Goal: Information Seeking & Learning: Understand process/instructions

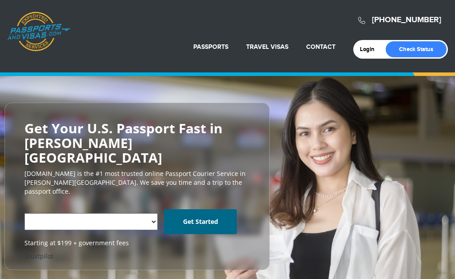
select select "**********"
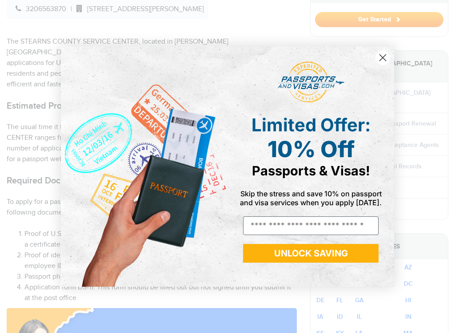
scroll to position [367, 0]
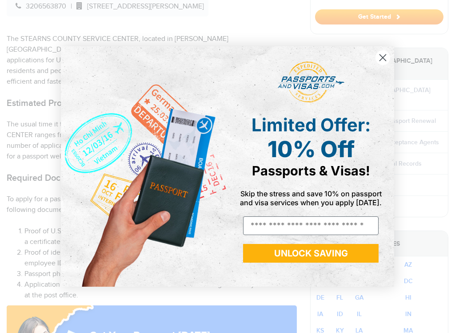
click at [388, 60] on circle "Close dialog" at bounding box center [383, 57] width 15 height 15
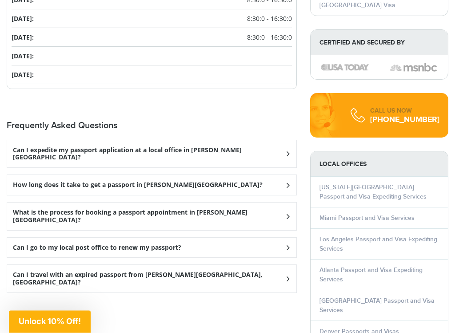
scroll to position [1124, 0]
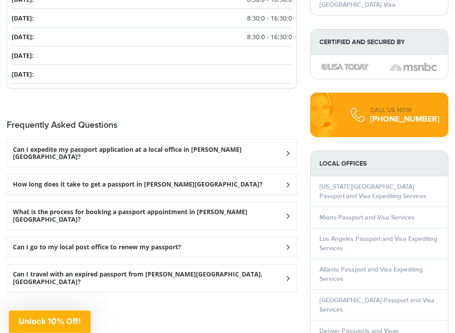
click at [198, 209] on h3 "What is the process for booking a passport appointment in [PERSON_NAME][GEOGRAP…" at bounding box center [149, 216] width 272 height 15
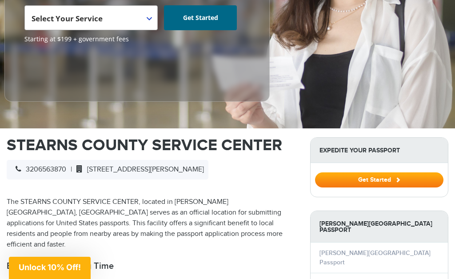
scroll to position [214, 0]
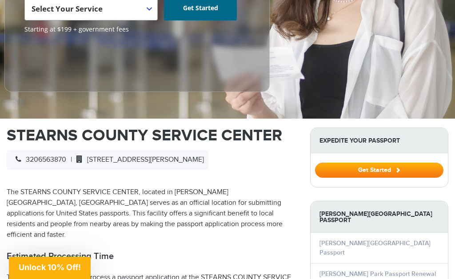
click at [61, 156] on span "3206563870" at bounding box center [38, 160] width 55 height 8
click at [54, 156] on span "3206563870" at bounding box center [38, 160] width 55 height 8
click at [380, 270] on link "[PERSON_NAME] Park Passport Renewal" at bounding box center [378, 274] width 117 height 8
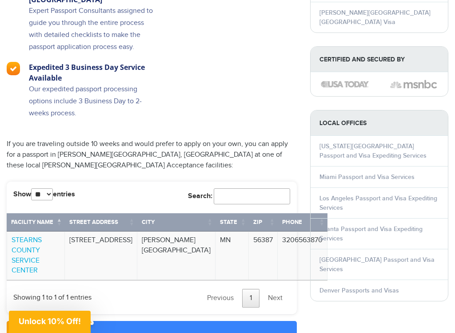
scroll to position [834, 0]
